Goal: Participate in discussion: Engage in conversation with other users on a specific topic

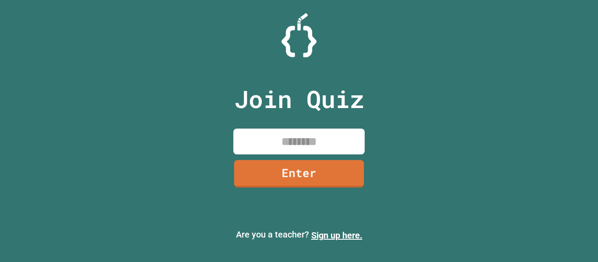
click at [321, 144] on input at bounding box center [298, 142] width 131 height 26
type input "********"
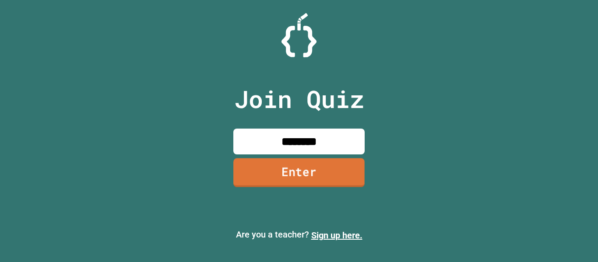
click at [313, 170] on link "Enter" at bounding box center [298, 172] width 131 height 29
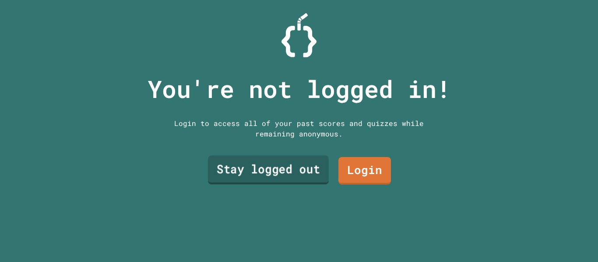
click at [312, 172] on link "Stay logged out" at bounding box center [268, 170] width 121 height 29
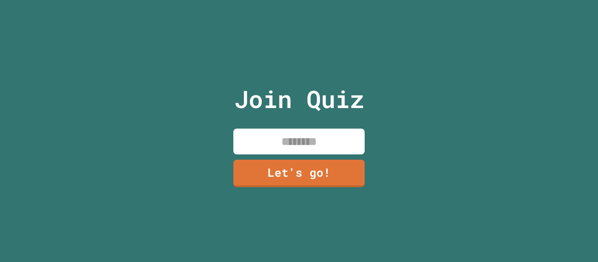
click at [304, 134] on input at bounding box center [298, 142] width 131 height 26
type input "****"
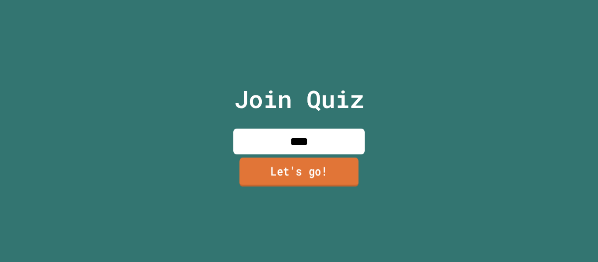
click at [304, 166] on link "Let's go!" at bounding box center [299, 172] width 119 height 29
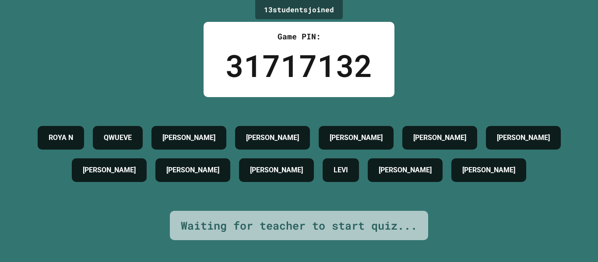
click at [304, 53] on div "31717132" at bounding box center [298, 65] width 147 height 46
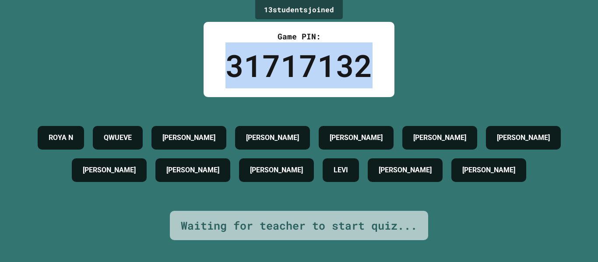
click at [304, 53] on div "31717132" at bounding box center [298, 65] width 147 height 46
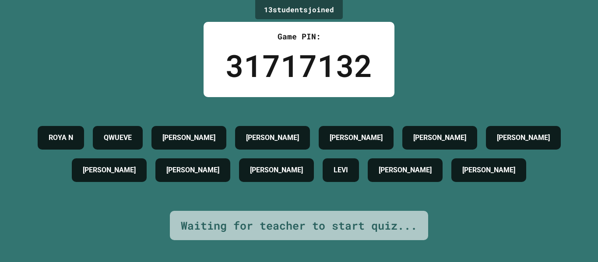
click at [304, 53] on div "31717132" at bounding box center [298, 65] width 147 height 46
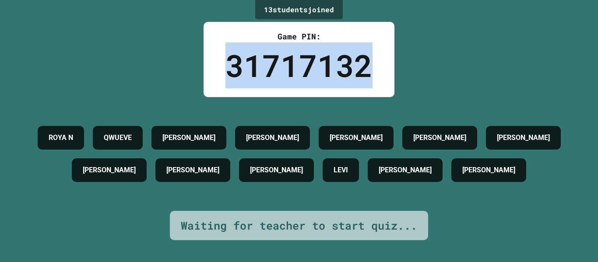
click at [304, 53] on div "31717132" at bounding box center [298, 65] width 147 height 46
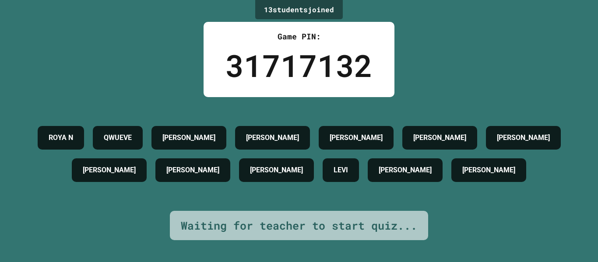
click at [272, 40] on div "Game PIN:" at bounding box center [298, 37] width 147 height 12
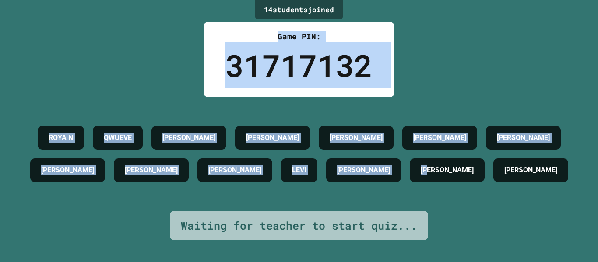
drag, startPoint x: 149, startPoint y: 20, endPoint x: 435, endPoint y: 159, distance: 318.4
click at [435, 159] on div "14 student s joined Game PIN: 31717132 [PERSON_NAME] [PERSON_NAME] [PERSON_NAME…" at bounding box center [299, 131] width 598 height 262
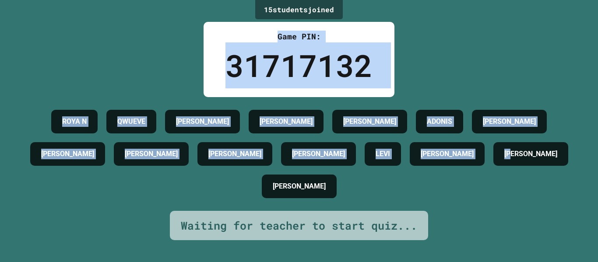
click at [462, 203] on div "ROYA N QWUEVE [PERSON_NAME] [PERSON_NAME] ADONIS [PERSON_NAME] C [PERSON_NAME] …" at bounding box center [299, 154] width 554 height 97
drag, startPoint x: 466, startPoint y: 233, endPoint x: 272, endPoint y: 7, distance: 297.8
click at [272, 7] on div "15 student s joined Game PIN: 31717132 [PERSON_NAME] [PERSON_NAME] [PERSON_NAME…" at bounding box center [299, 131] width 598 height 262
click at [272, 7] on div "15 student s joined" at bounding box center [299, 9] width 88 height 19
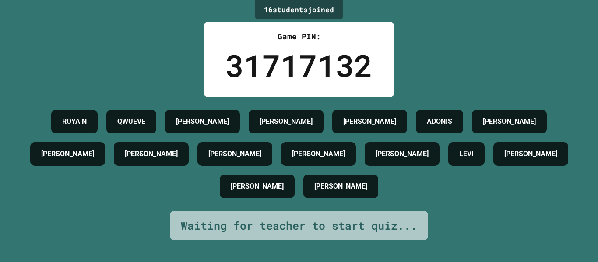
drag, startPoint x: 244, startPoint y: 6, endPoint x: 255, endPoint y: -32, distance: 39.3
click at [255, 0] on html "We are updating our servers at 7PM EST [DATE]. [PERSON_NAME] should continue to…" at bounding box center [299, 131] width 598 height 262
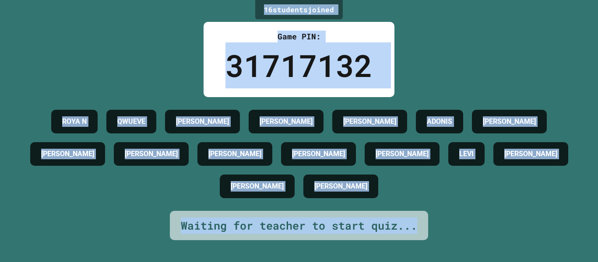
drag, startPoint x: 262, startPoint y: 8, endPoint x: 418, endPoint y: 233, distance: 273.3
click at [418, 233] on div "16 student s joined Game PIN: 31717132 [PERSON_NAME] [PERSON_NAME] [PERSON_NAME…" at bounding box center [299, 131] width 598 height 262
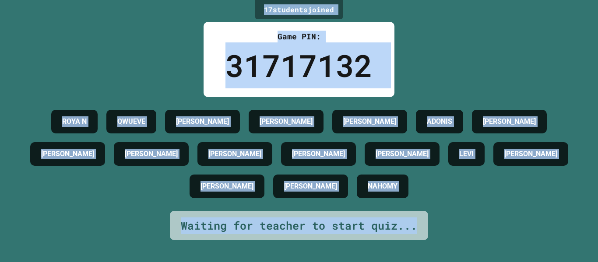
click at [452, 232] on div "17 student s joined Game PIN: 31717132 [PERSON_NAME] [PERSON_NAME] [PERSON_NAME…" at bounding box center [299, 131] width 598 height 262
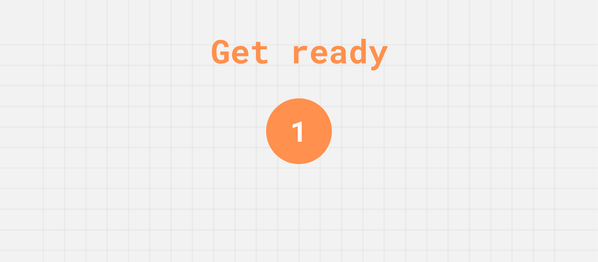
click at [250, 161] on div "Get ready 1" at bounding box center [299, 131] width 598 height 262
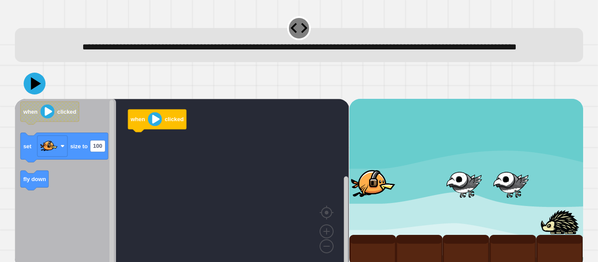
scroll to position [25, 0]
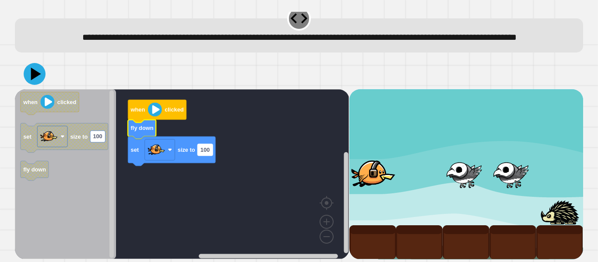
click at [200, 149] on rect "Blockly Workspace" at bounding box center [205, 149] width 15 height 11
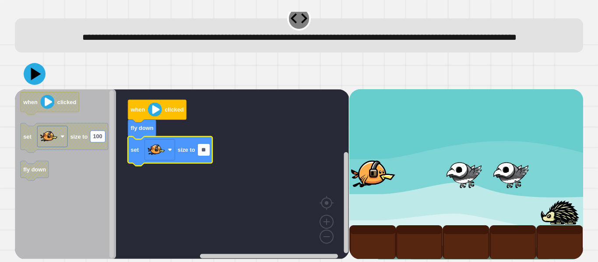
type input "***"
click at [32, 73] on icon at bounding box center [36, 74] width 12 height 15
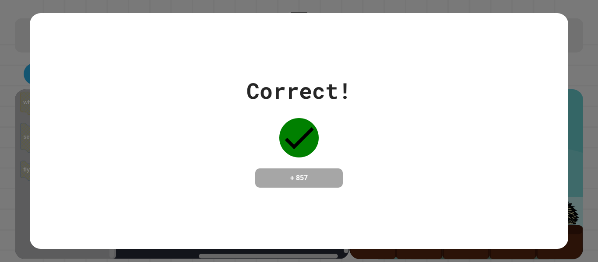
click at [271, 109] on div "Correct! + 857" at bounding box center [299, 130] width 105 height 113
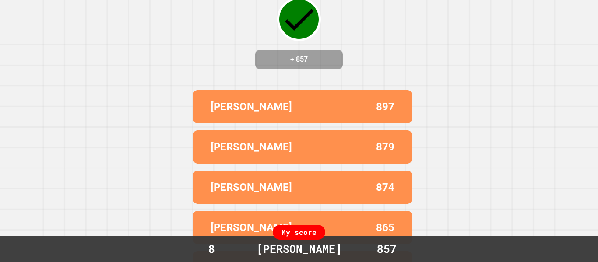
scroll to position [95, 0]
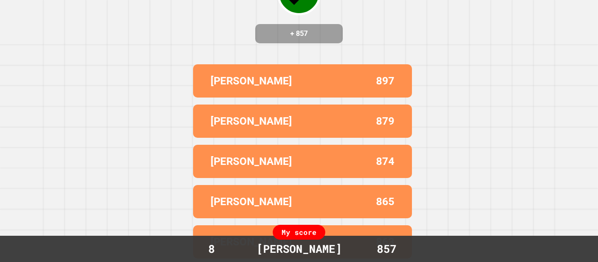
click at [224, 166] on p "[PERSON_NAME]" at bounding box center [251, 162] width 81 height 16
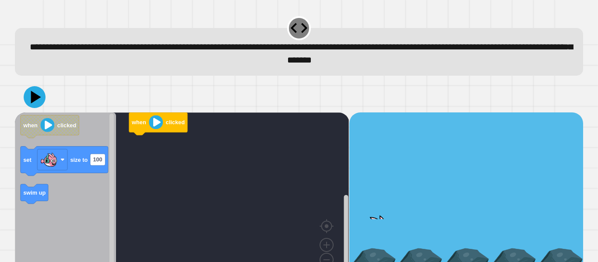
scroll to position [25, 0]
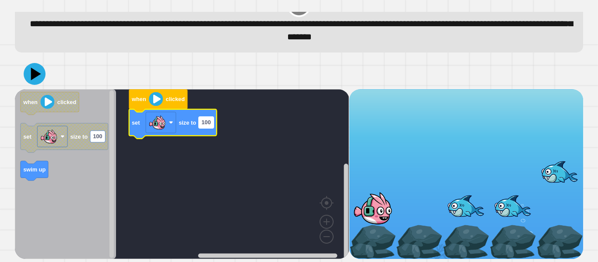
click at [210, 123] on text "100" at bounding box center [205, 122] width 9 height 7
type input "***"
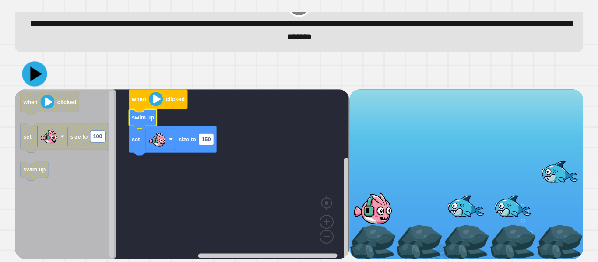
click at [39, 79] on icon at bounding box center [34, 73] width 25 height 25
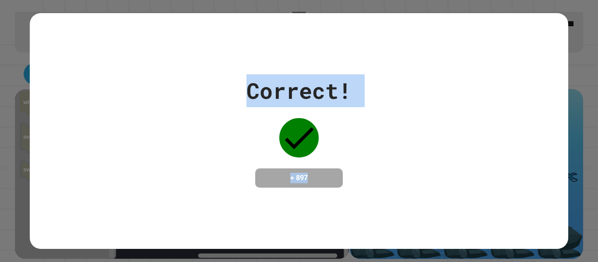
drag, startPoint x: 316, startPoint y: 184, endPoint x: 179, endPoint y: 43, distance: 196.6
click at [179, 43] on div "Correct! + 897" at bounding box center [299, 131] width 538 height 236
click at [178, 43] on div "Correct! + 897" at bounding box center [299, 131] width 538 height 236
drag, startPoint x: 178, startPoint y: 43, endPoint x: 416, endPoint y: 218, distance: 295.9
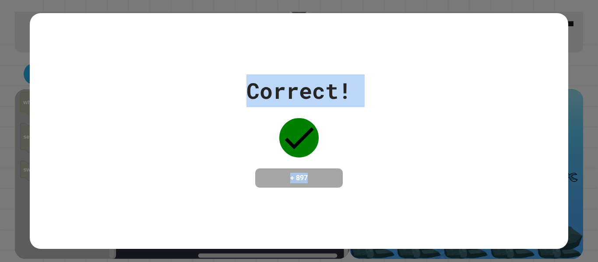
click at [416, 218] on div "Correct! + 897" at bounding box center [299, 131] width 538 height 236
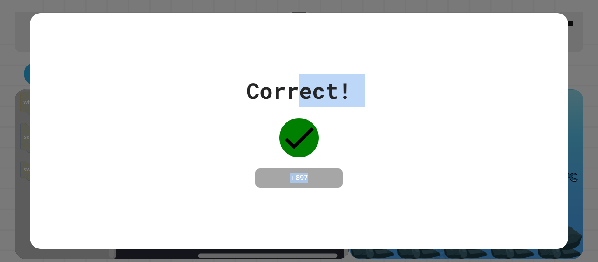
drag, startPoint x: 323, startPoint y: 195, endPoint x: 296, endPoint y: 85, distance: 113.7
click at [296, 85] on div "Correct! + 897" at bounding box center [299, 131] width 538 height 236
click at [296, 85] on div "Correct!" at bounding box center [299, 90] width 105 height 33
drag, startPoint x: 296, startPoint y: 85, endPoint x: 482, endPoint y: 117, distance: 189.2
click at [482, 117] on div "Correct! + 897" at bounding box center [299, 130] width 538 height 113
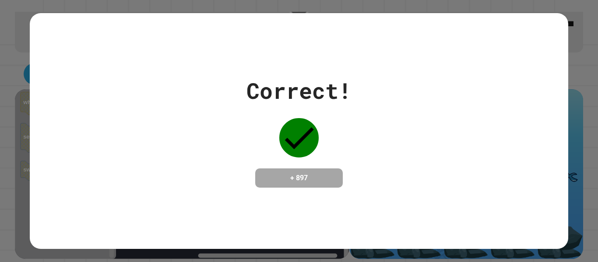
click at [408, 194] on div "Correct! + 897" at bounding box center [299, 131] width 538 height 236
drag, startPoint x: 303, startPoint y: 219, endPoint x: 475, endPoint y: 240, distance: 172.5
click at [475, 240] on div "Correct! + 897" at bounding box center [299, 131] width 538 height 236
click at [383, 217] on div "Correct! + 897" at bounding box center [299, 131] width 538 height 236
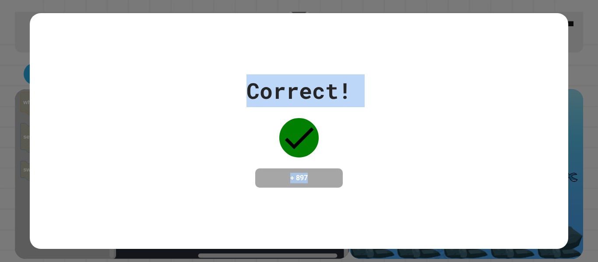
drag, startPoint x: 347, startPoint y: 197, endPoint x: 109, endPoint y: 36, distance: 287.7
click at [109, 36] on div "Correct! + 897" at bounding box center [299, 131] width 538 height 236
drag, startPoint x: 211, startPoint y: 60, endPoint x: 378, endPoint y: 144, distance: 187.0
click at [378, 144] on div "Correct! + 897" at bounding box center [299, 131] width 538 height 236
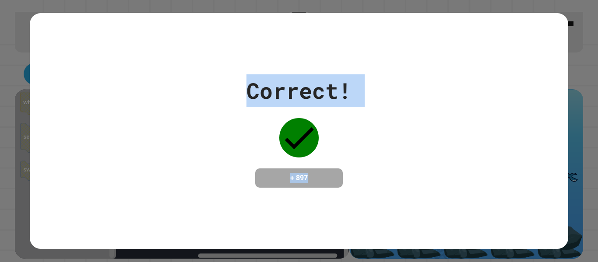
click at [378, 144] on div "Correct! + 897" at bounding box center [299, 130] width 538 height 113
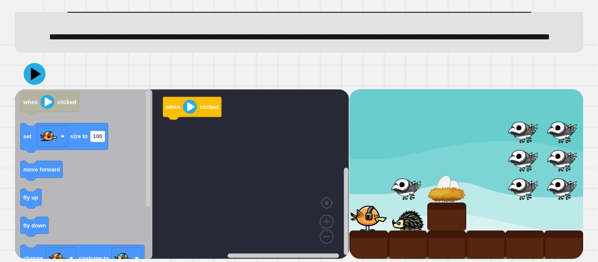
scroll to position [62, 0]
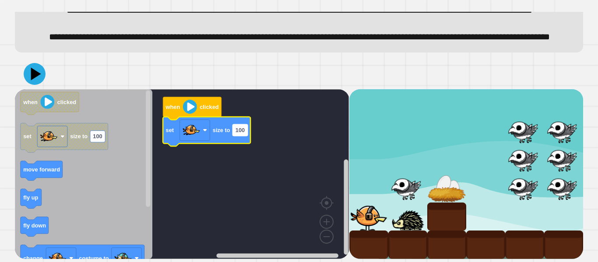
click at [243, 134] on text "100" at bounding box center [240, 130] width 9 height 7
type input "*"
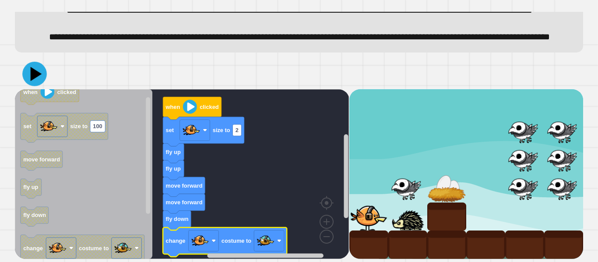
click at [36, 85] on icon at bounding box center [34, 74] width 25 height 25
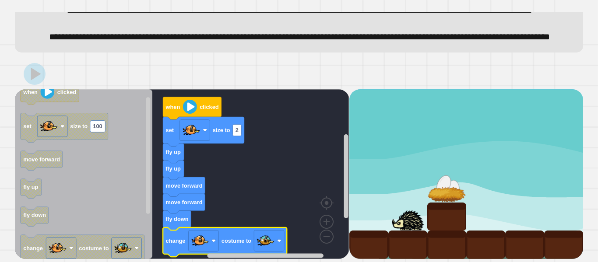
scroll to position [67, 0]
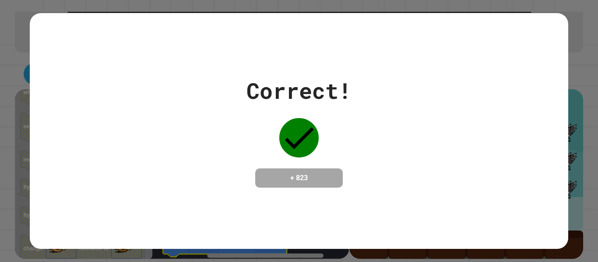
click at [294, 88] on div "Correct!" at bounding box center [299, 90] width 105 height 33
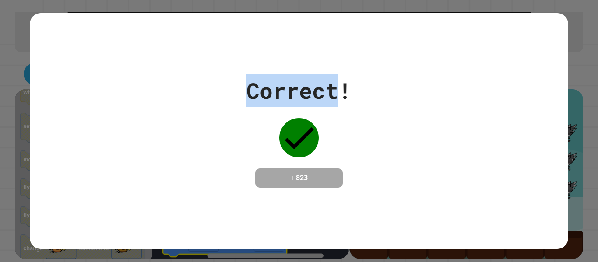
click at [294, 88] on div "Correct!" at bounding box center [299, 90] width 105 height 33
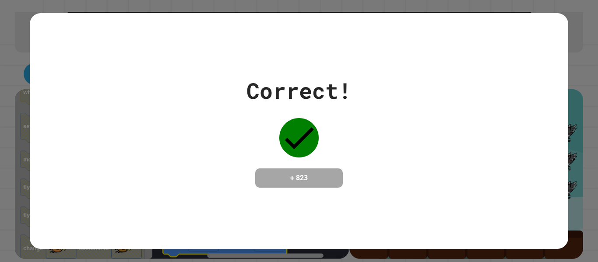
click at [294, 88] on div "Correct!" at bounding box center [299, 90] width 105 height 33
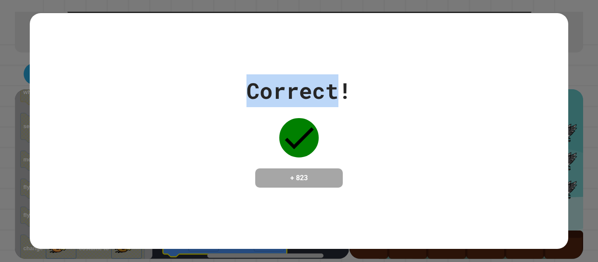
click at [294, 88] on div "Correct!" at bounding box center [299, 90] width 105 height 33
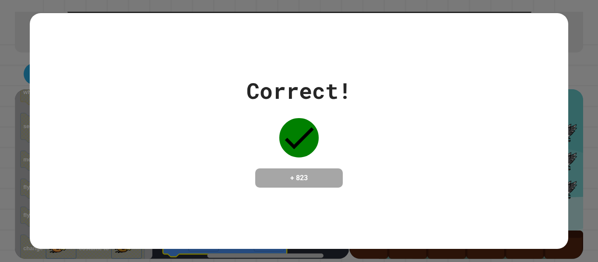
click at [294, 88] on div "Correct!" at bounding box center [299, 90] width 105 height 33
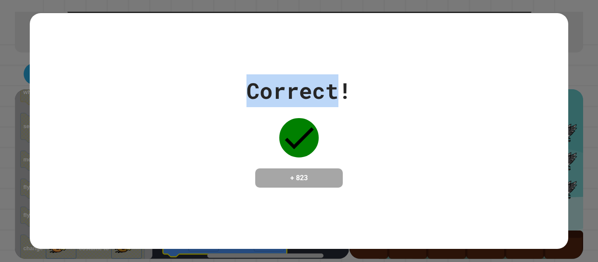
click at [294, 88] on div "Correct!" at bounding box center [299, 90] width 105 height 33
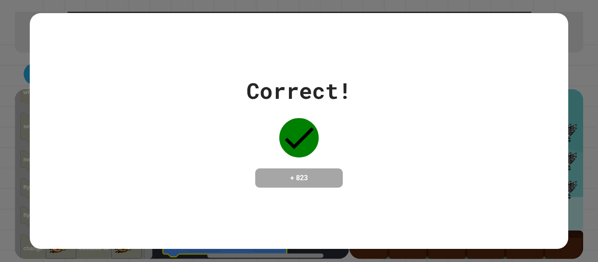
click at [294, 88] on div "Correct!" at bounding box center [299, 90] width 105 height 33
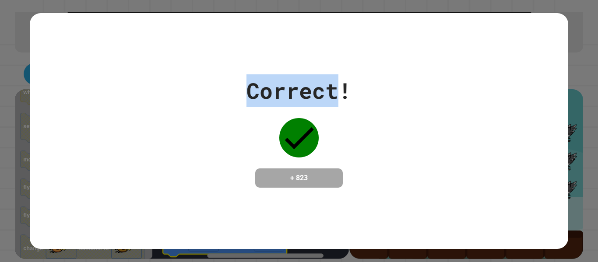
click at [294, 88] on div "Correct!" at bounding box center [299, 90] width 105 height 33
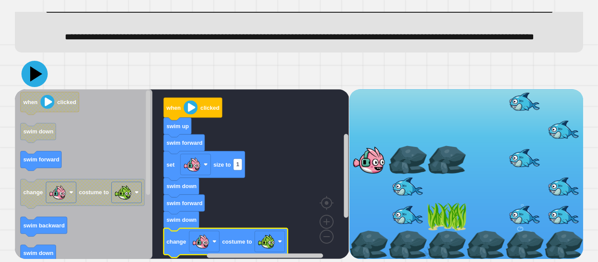
click at [28, 65] on icon at bounding box center [34, 74] width 26 height 26
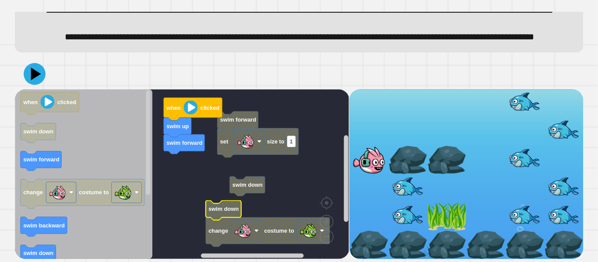
click at [177, 153] on g "swim forward set size to 1 swim down when clicked swim up swim forward swim dow…" at bounding box center [188, 174] width 347 height 170
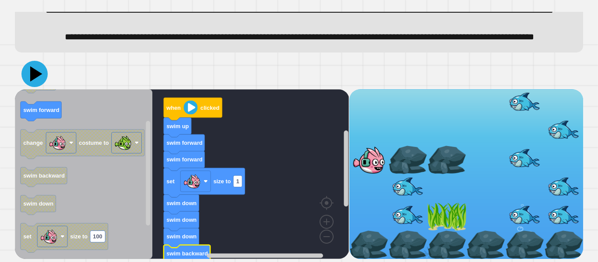
click at [40, 75] on icon at bounding box center [34, 74] width 26 height 26
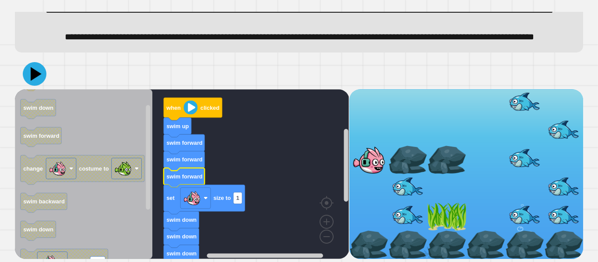
click at [43, 75] on icon at bounding box center [35, 74] width 24 height 24
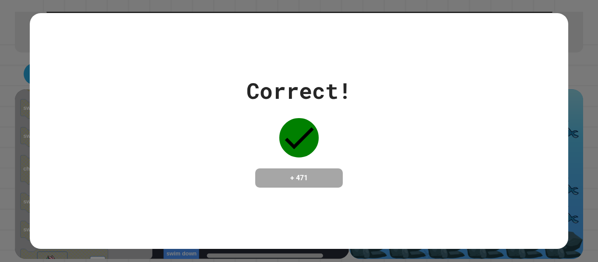
click at [301, 183] on h4 "+ 471" at bounding box center [299, 178] width 70 height 11
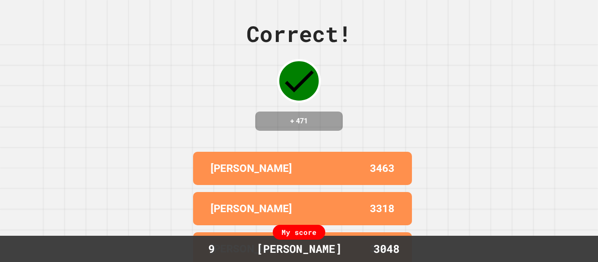
click at [301, 176] on div "[PERSON_NAME]" at bounding box center [257, 169] width 92 height 16
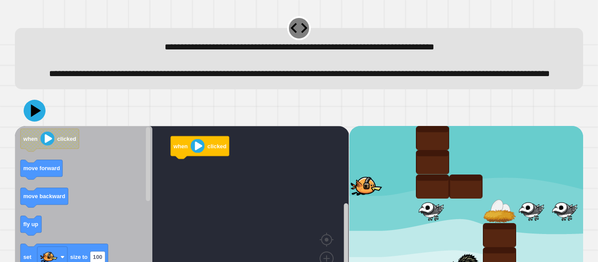
scroll to position [53, 0]
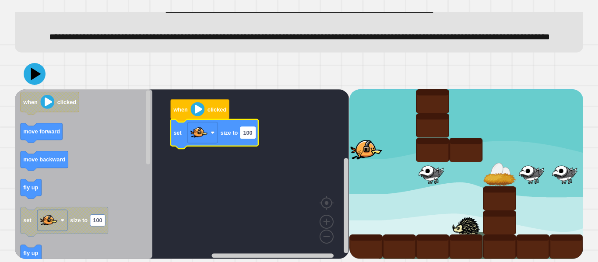
click at [247, 136] on text "100" at bounding box center [247, 132] width 9 height 7
type input "**"
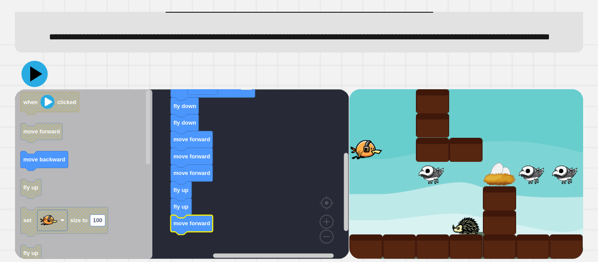
click at [36, 78] on icon at bounding box center [34, 74] width 26 height 26
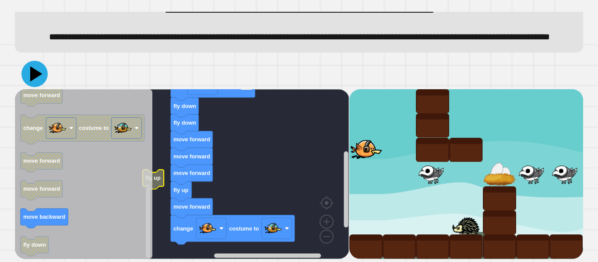
click at [28, 72] on icon at bounding box center [34, 74] width 26 height 26
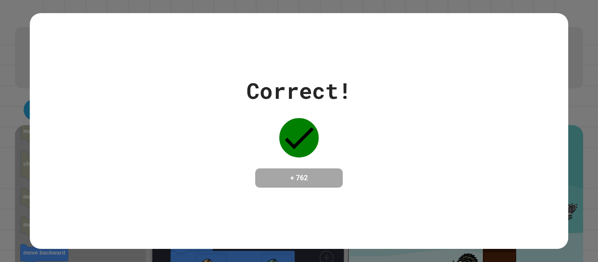
scroll to position [0, 0]
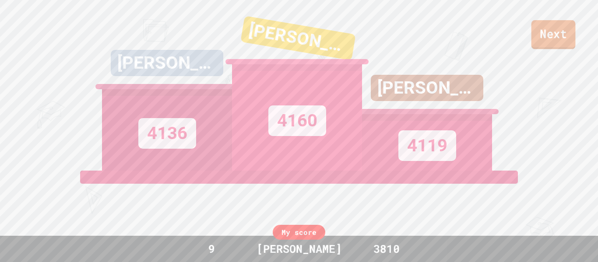
click at [555, 45] on link "Next" at bounding box center [554, 34] width 44 height 29
